Goal: Task Accomplishment & Management: Use online tool/utility

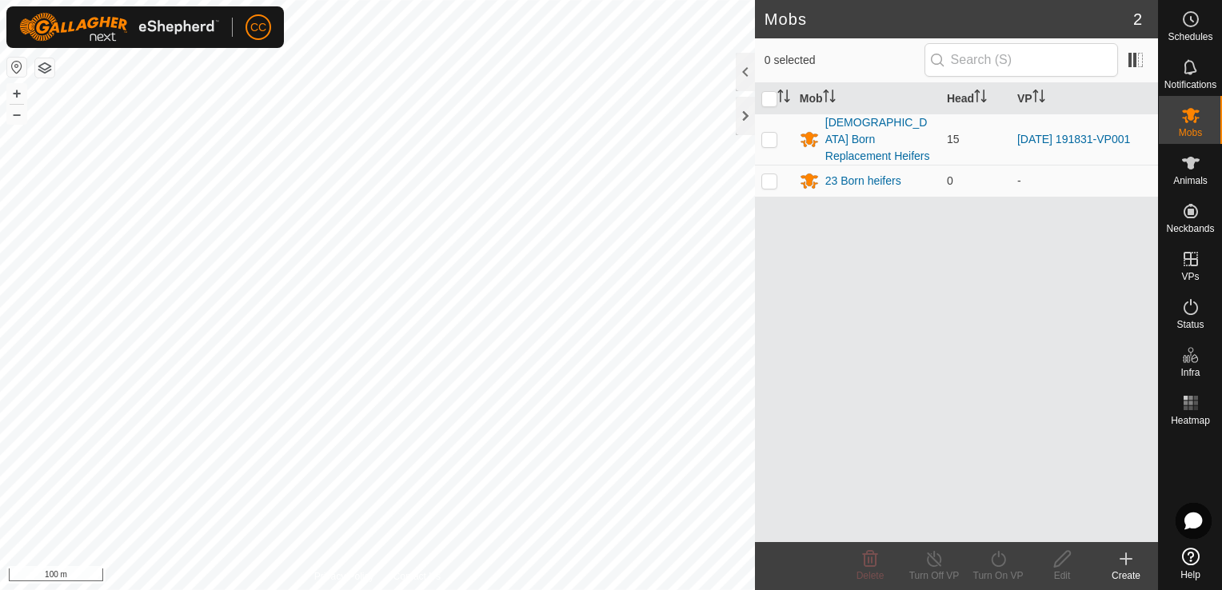
click at [1019, 299] on div "Mob Head VP [DEMOGRAPHIC_DATA] Born Replacement Heifers 15 [DATE] 191831-VP001 …" at bounding box center [956, 312] width 403 height 459
click at [1195, 165] on icon at bounding box center [1191, 163] width 19 height 19
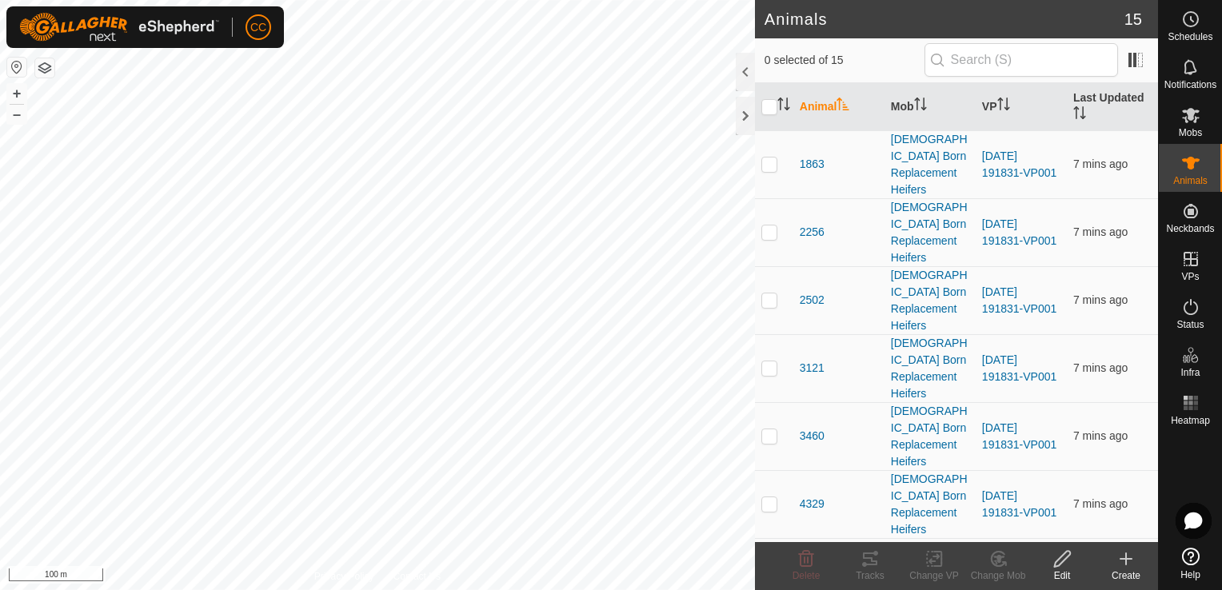
click at [1122, 555] on icon at bounding box center [1126, 559] width 19 height 19
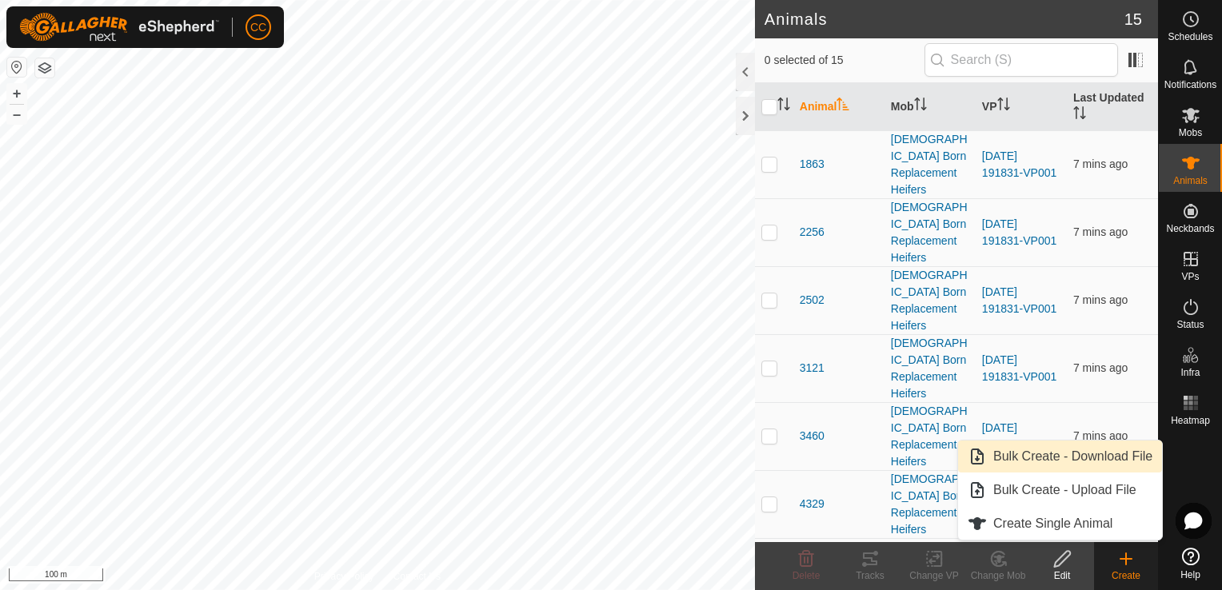
click at [1075, 459] on link "Bulk Create - Download File" at bounding box center [1060, 457] width 204 height 32
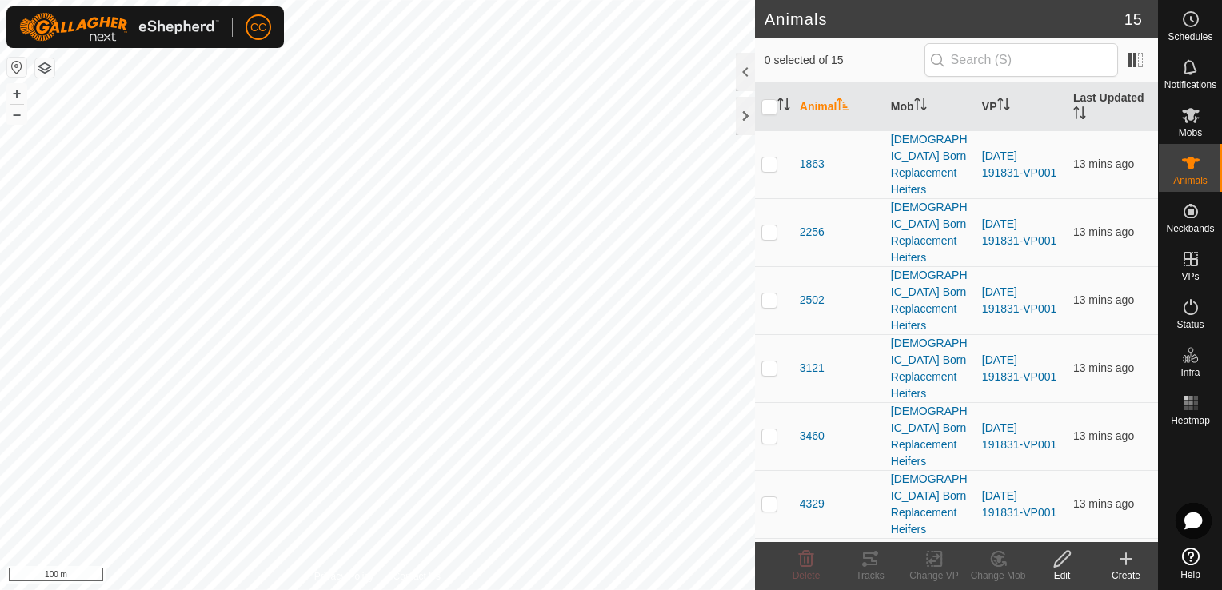
click at [1124, 561] on icon at bounding box center [1126, 559] width 19 height 19
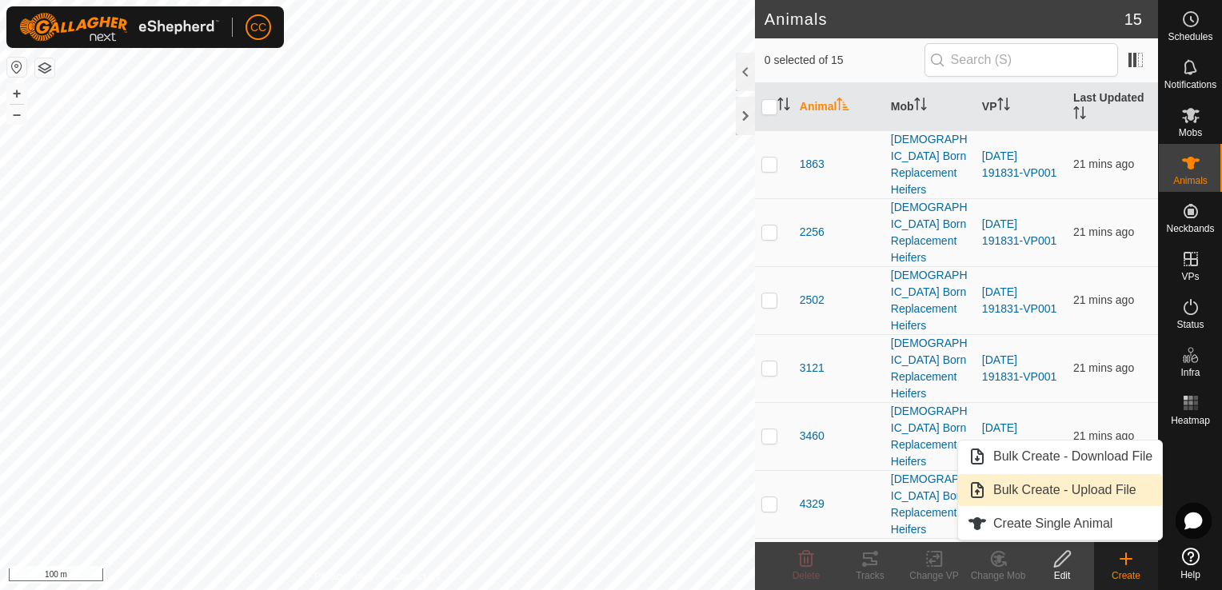
click at [1059, 491] on link "Bulk Create - Upload File" at bounding box center [1060, 490] width 204 height 32
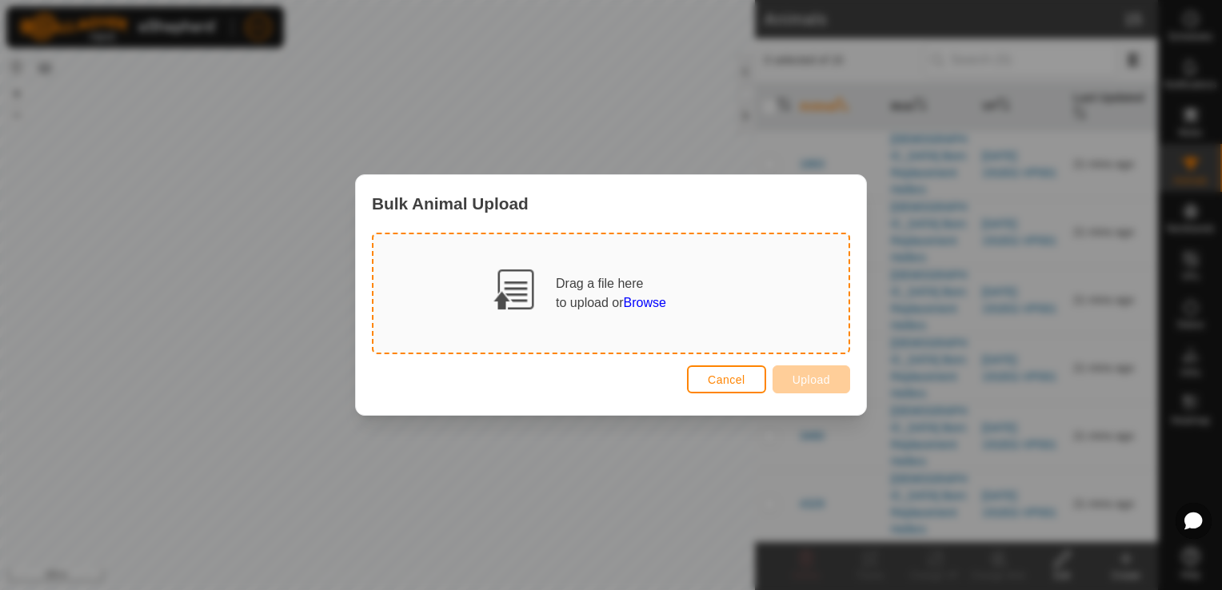
click at [613, 293] on div "Drag a file here to upload or Browse" at bounding box center [611, 293] width 110 height 38
click at [636, 302] on span "Browse" at bounding box center [645, 303] width 42 height 14
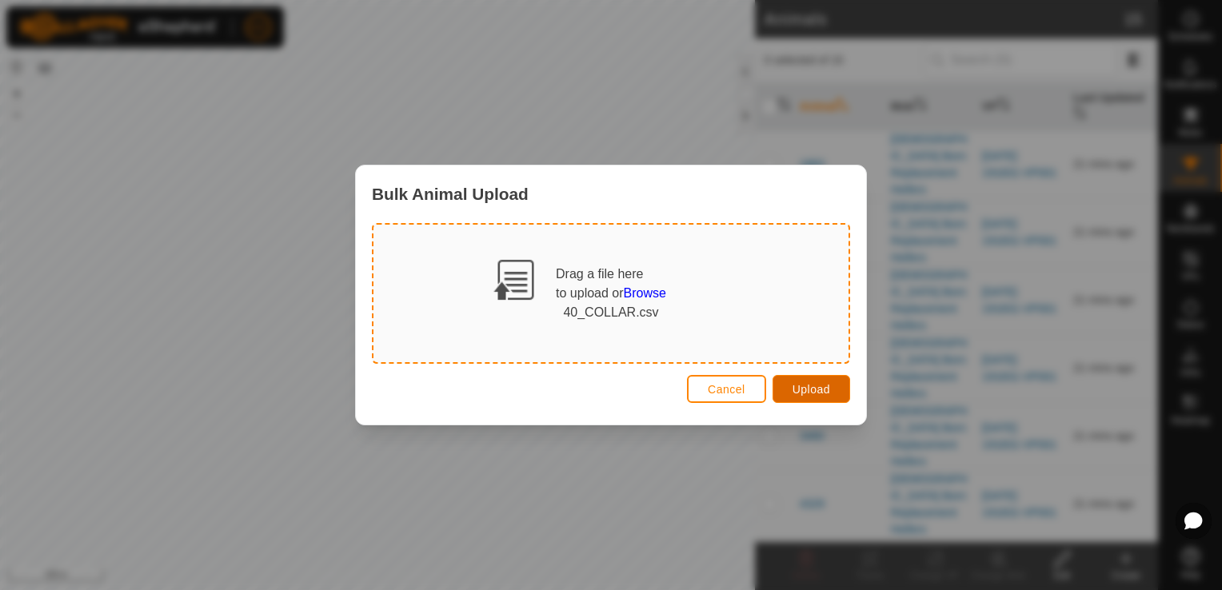
click at [808, 391] on span "Upload" at bounding box center [812, 389] width 38 height 13
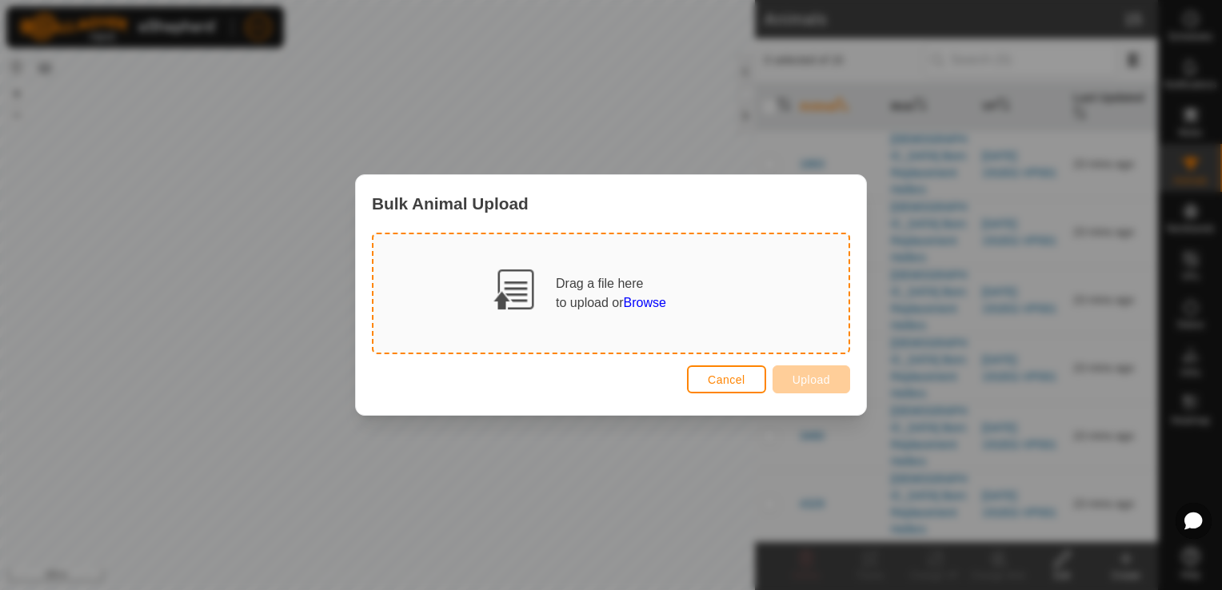
click at [644, 304] on span "Browse" at bounding box center [645, 303] width 42 height 14
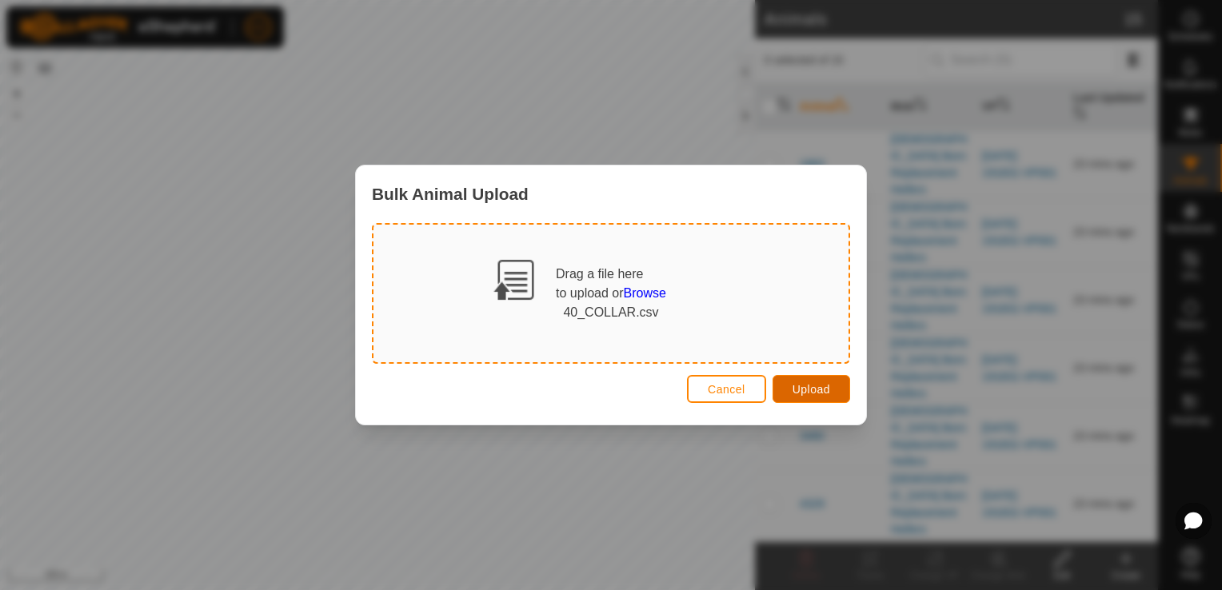
click at [811, 388] on span "Upload" at bounding box center [812, 389] width 38 height 13
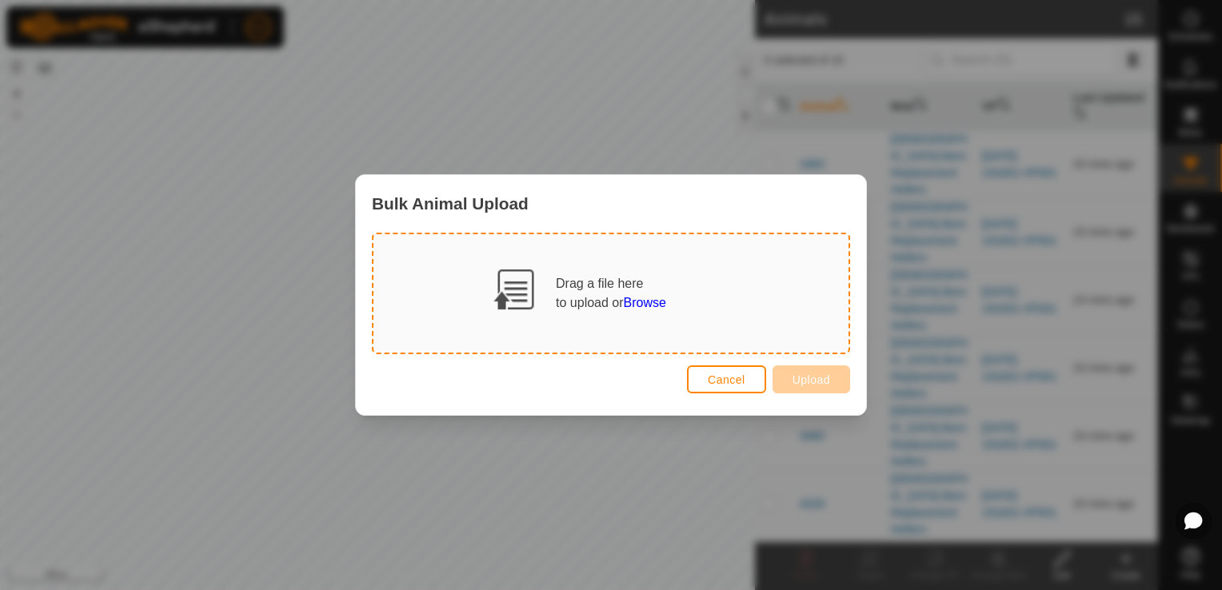
click at [566, 85] on div "Bulk Animal Upload Drag a file here to upload or Browse Cancel Upload" at bounding box center [611, 295] width 1222 height 590
click at [730, 379] on span "Cancel" at bounding box center [727, 380] width 38 height 13
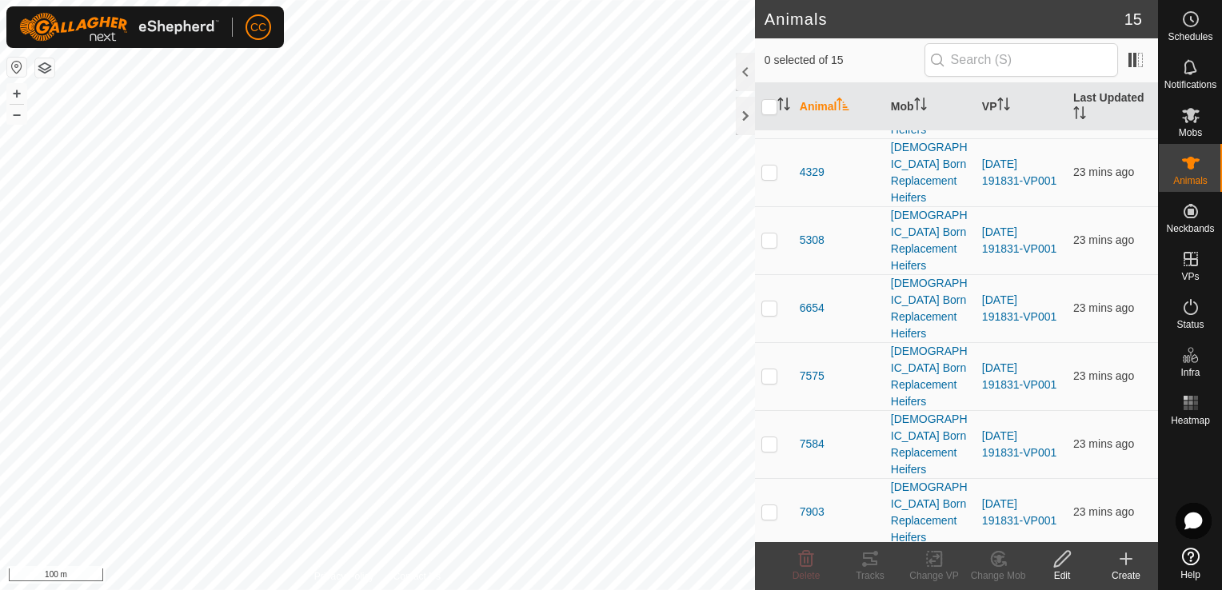
scroll to position [353, 0]
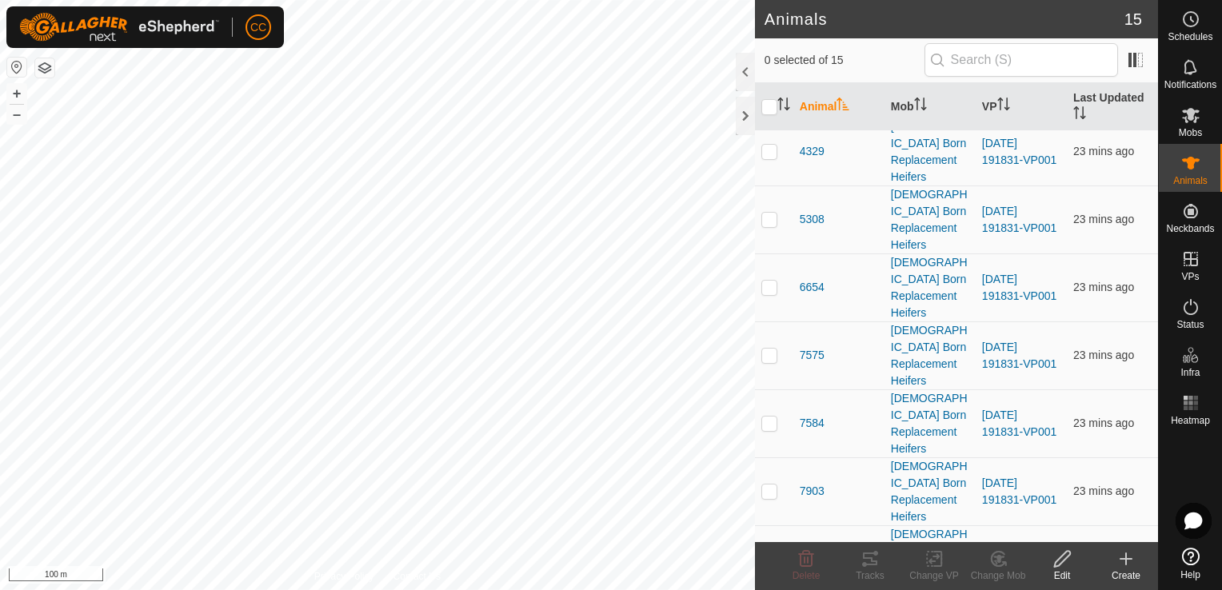
drag, startPoint x: 1128, startPoint y: 449, endPoint x: 1158, endPoint y: 202, distance: 249.0
click at [1158, 202] on div "Animal Mob VP Last Updated [DEMOGRAPHIC_DATA] [DEMOGRAPHIC_DATA] Born Replaceme…" at bounding box center [956, 312] width 403 height 459
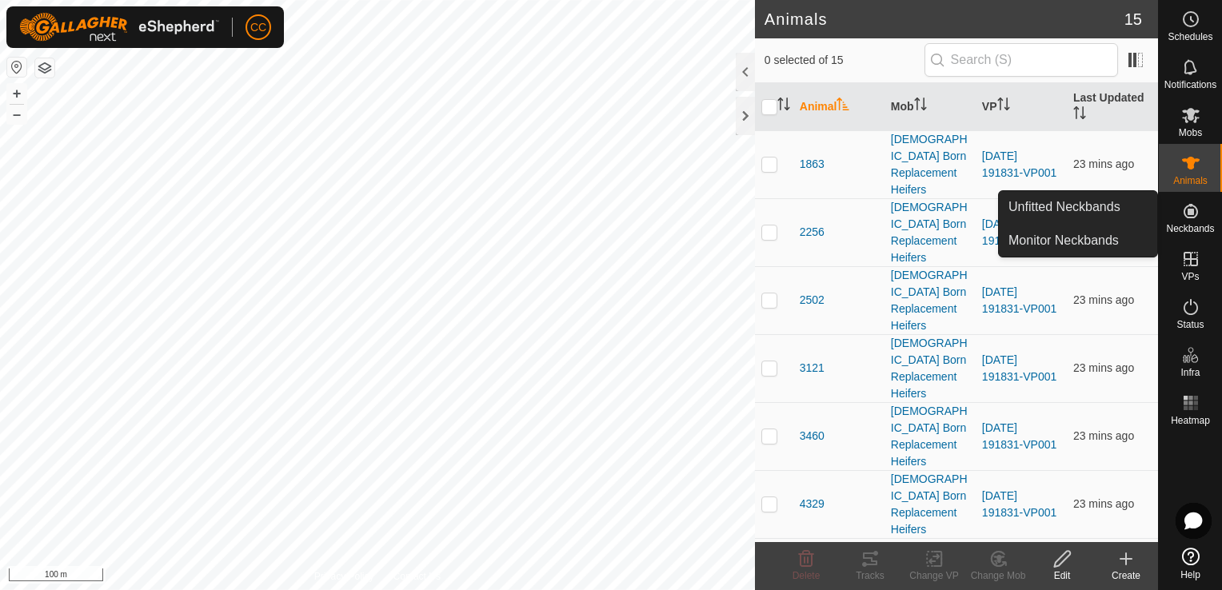
click at [1188, 205] on icon at bounding box center [1191, 211] width 19 height 19
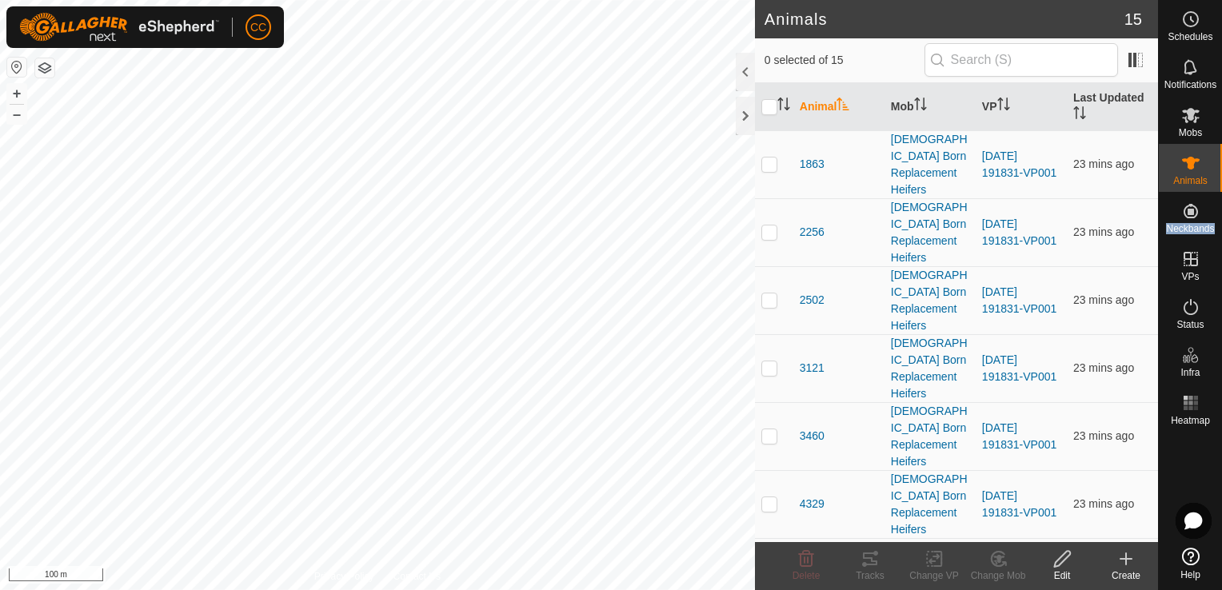
click at [1158, 590] on p-menu "Unfitted Neckbands Monitor Neckbands" at bounding box center [1158, 590] width 0 height 0
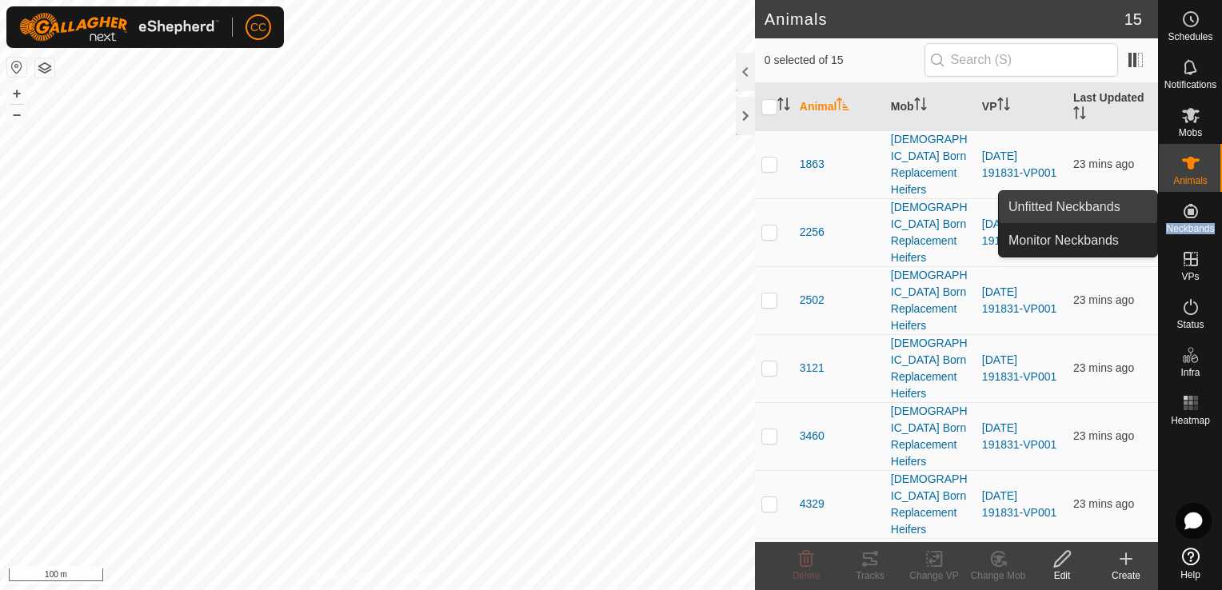
click at [1090, 206] on link "Unfitted Neckbands" at bounding box center [1078, 207] width 158 height 32
